Goal: Understand process/instructions: Learn how to perform a task or action

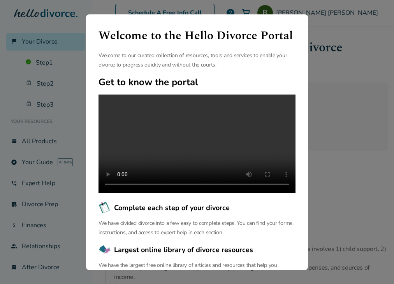
click at [358, 139] on div "Welcome to the Hello Divorce Portal Welcome to our curated collection of resour…" at bounding box center [197, 142] width 394 height 284
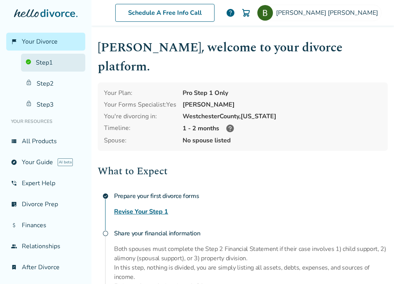
click at [45, 65] on link "Step 1" at bounding box center [53, 63] width 64 height 18
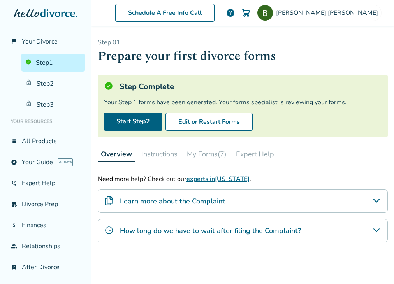
click at [151, 152] on button "Instructions" at bounding box center [159, 154] width 42 height 16
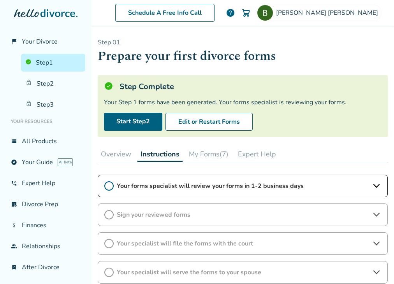
click at [369, 185] on div "Your forms specialist will review your forms in 1-2 business days" at bounding box center [243, 186] width 290 height 23
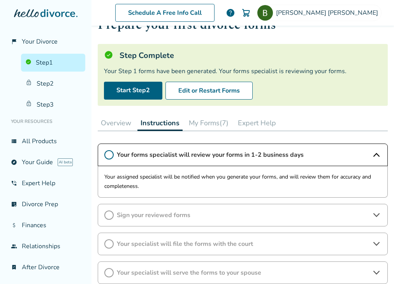
scroll to position [84, 0]
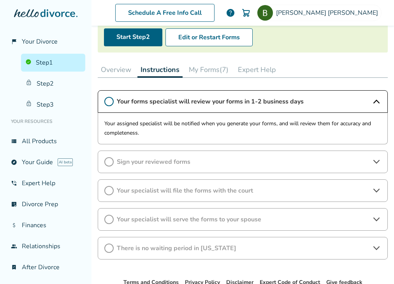
click at [145, 164] on span "Sign your reviewed forms" at bounding box center [243, 162] width 252 height 9
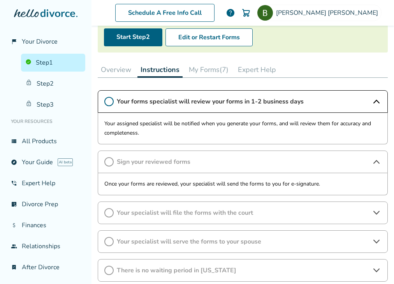
drag, startPoint x: 144, startPoint y: 134, endPoint x: 102, endPoint y: 122, distance: 43.6
click at [100, 122] on div "Your assigned specialist will be notified when you generate your forms, and wil…" at bounding box center [243, 129] width 290 height 32
drag, startPoint x: 104, startPoint y: 123, endPoint x: 150, endPoint y: 132, distance: 46.4
click at [150, 132] on p "Your assigned specialist will be notified when you generate your forms, and wil…" at bounding box center [242, 128] width 277 height 19
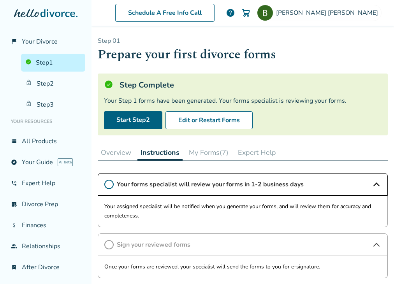
scroll to position [0, 0]
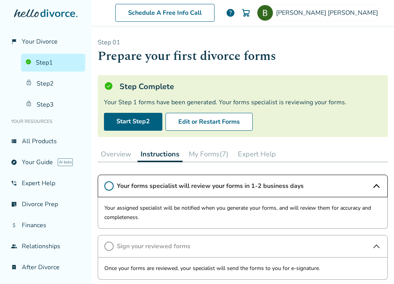
click at [46, 67] on link "Step 1" at bounding box center [53, 63] width 64 height 18
click at [40, 42] on span "Your Divorce" at bounding box center [40, 41] width 36 height 9
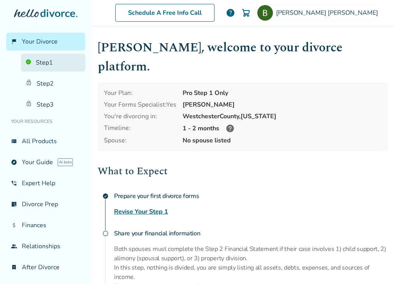
click at [46, 61] on link "Step 1" at bounding box center [53, 63] width 64 height 18
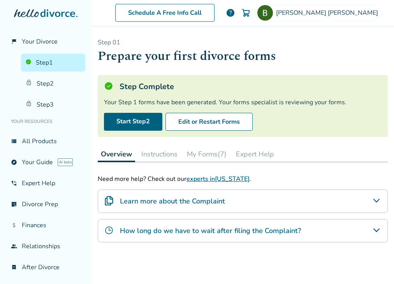
click at [158, 156] on button "Instructions" at bounding box center [159, 154] width 42 height 16
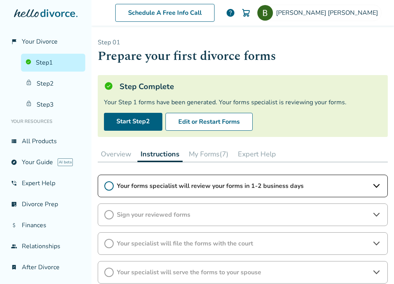
click at [184, 185] on span "Your forms specialist will review your forms in 1-2 business days" at bounding box center [243, 186] width 252 height 9
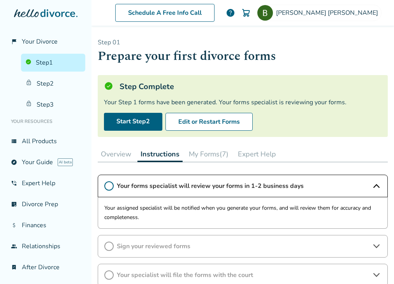
click at [92, 159] on div "Step 0 1 Prepare your first divorce forms Step Complete Your Step 1 forms have …" at bounding box center [242, 194] width 302 height 336
click at [102, 157] on button "Overview" at bounding box center [116, 154] width 37 height 16
